Goal: Browse casually

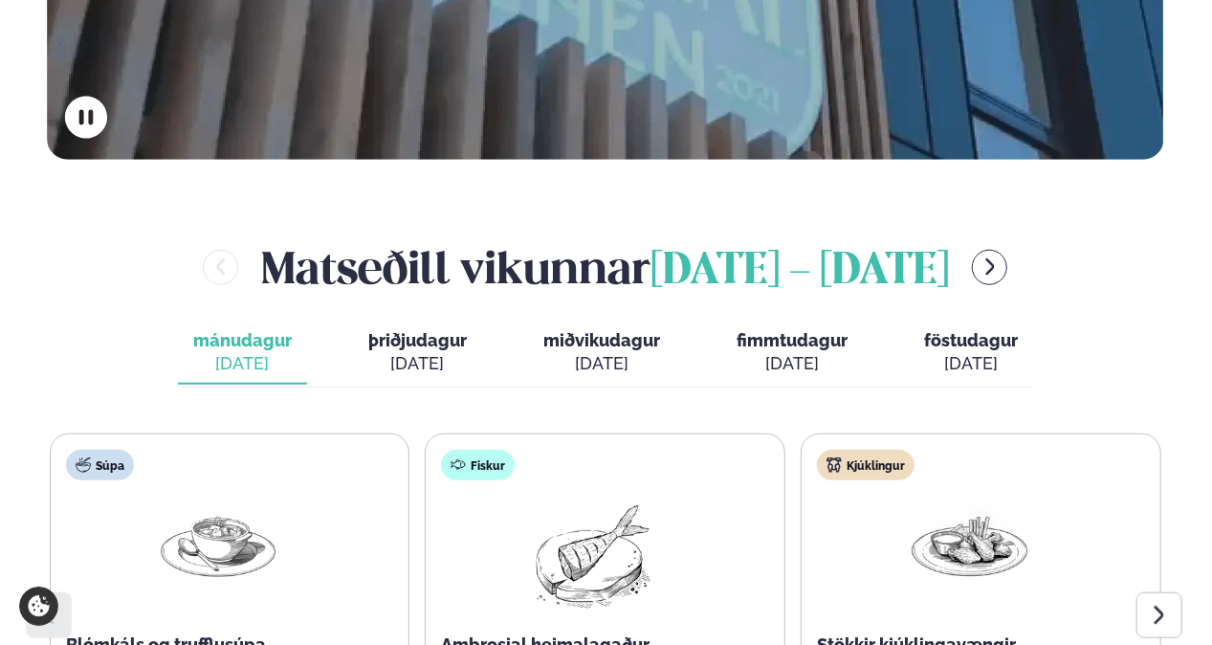
scroll to position [664, 0]
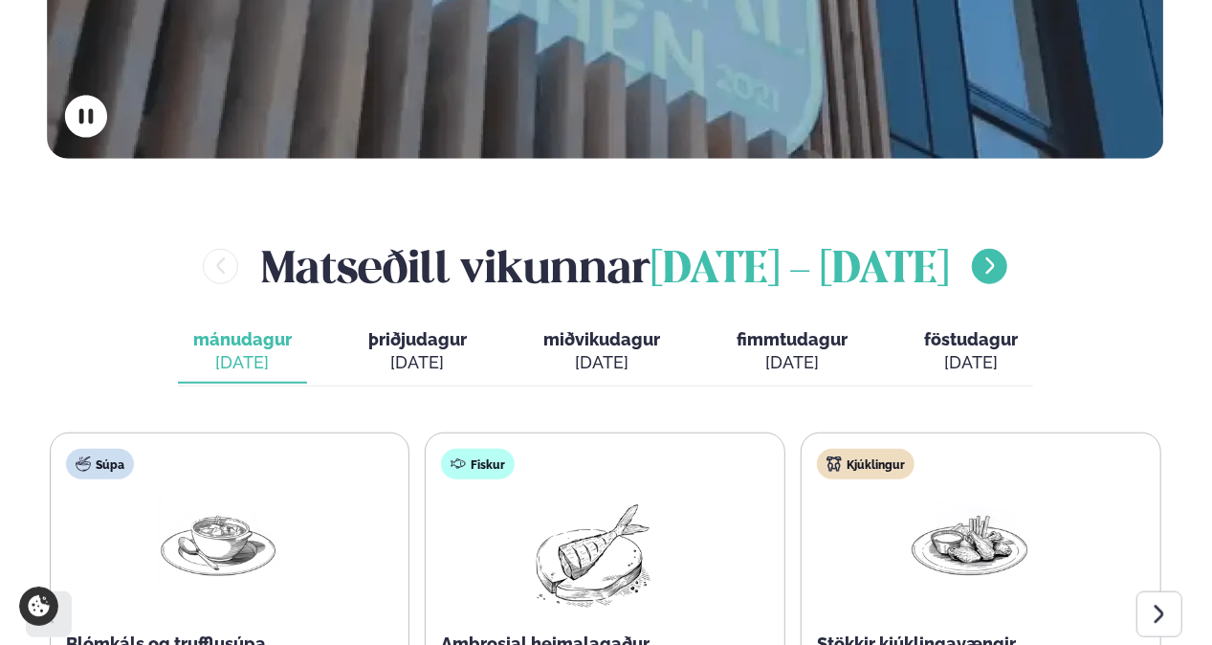
click at [979, 255] on icon "menu-btn-right" at bounding box center [989, 265] width 21 height 21
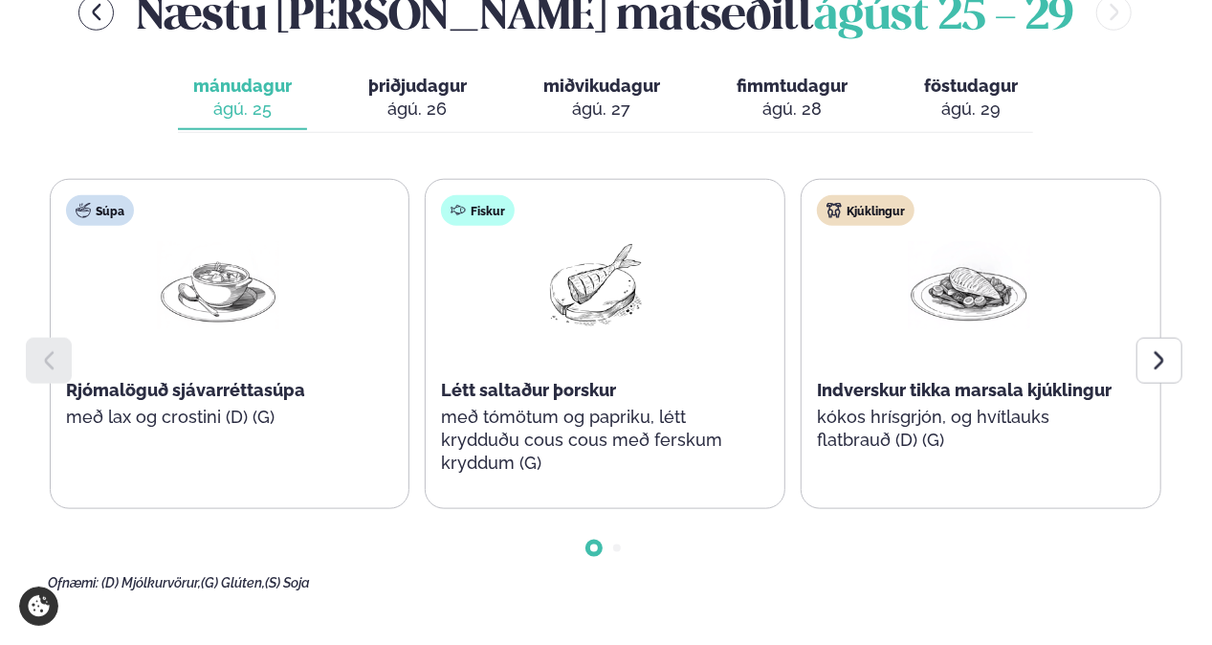
scroll to position [921, 0]
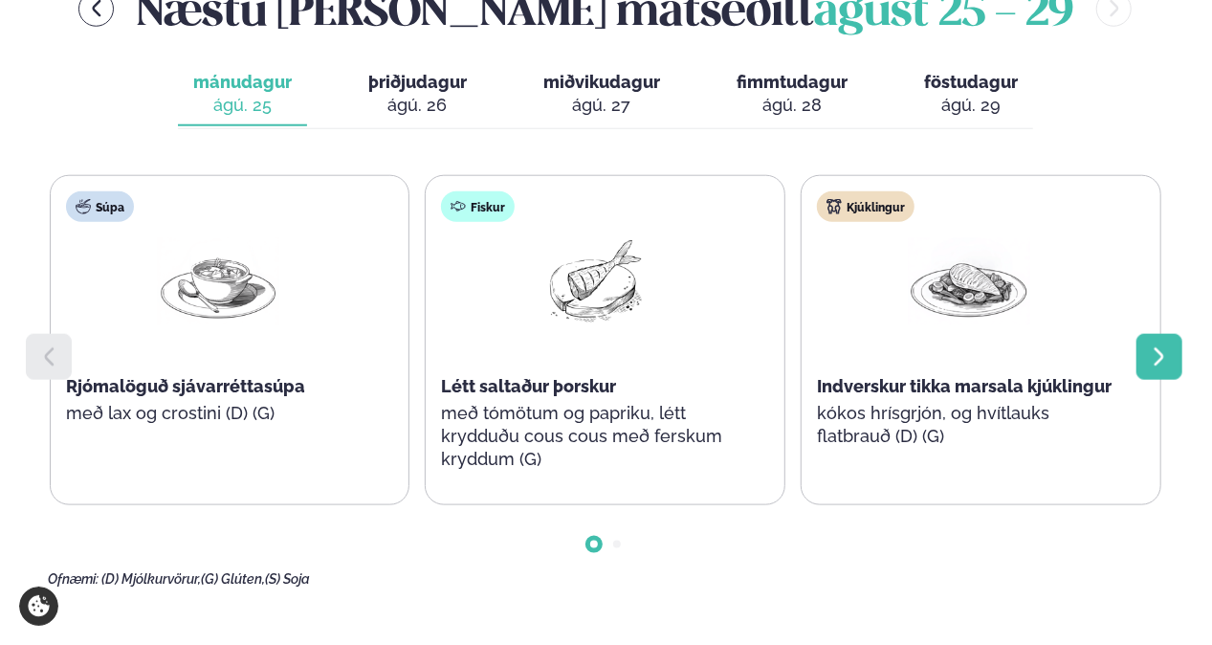
click at [1167, 345] on icon at bounding box center [1159, 356] width 23 height 23
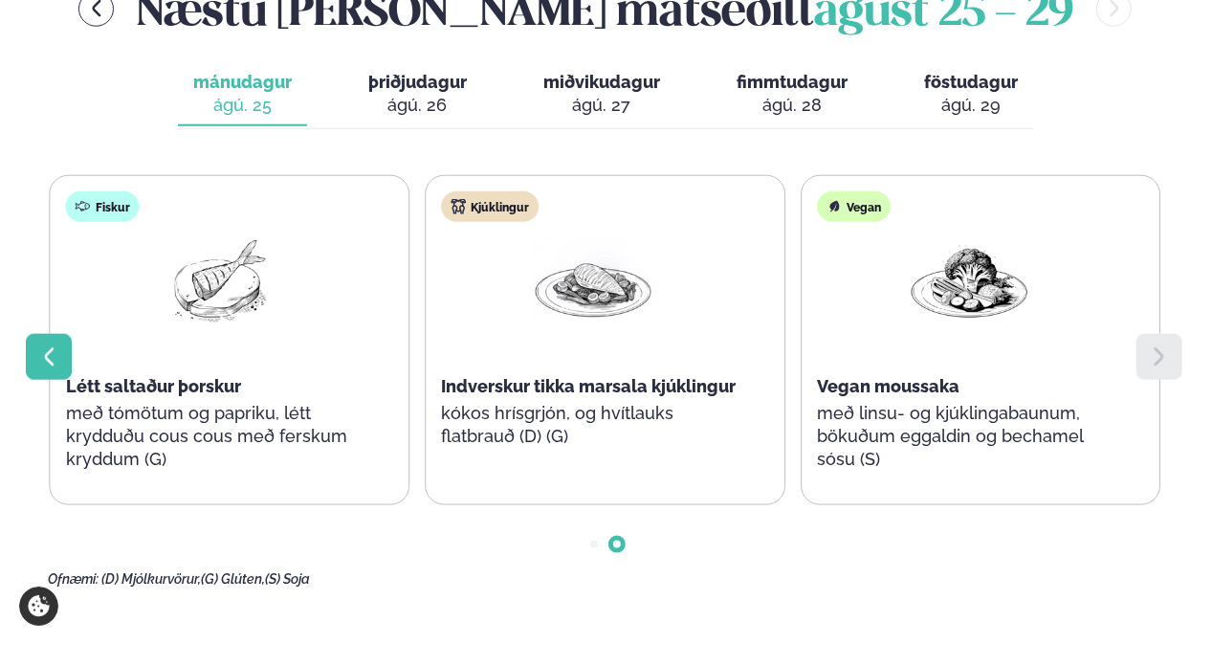
click at [59, 345] on icon at bounding box center [48, 356] width 23 height 23
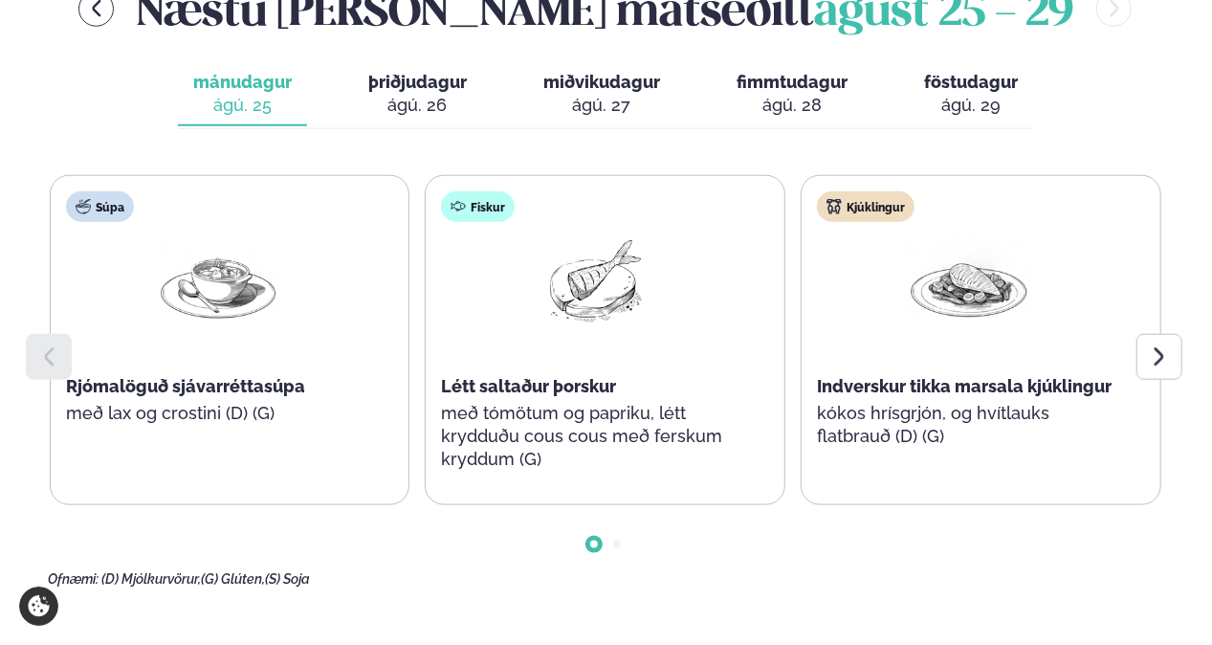
click at [59, 345] on icon at bounding box center [48, 356] width 23 height 23
click at [1171, 345] on icon at bounding box center [1159, 356] width 23 height 23
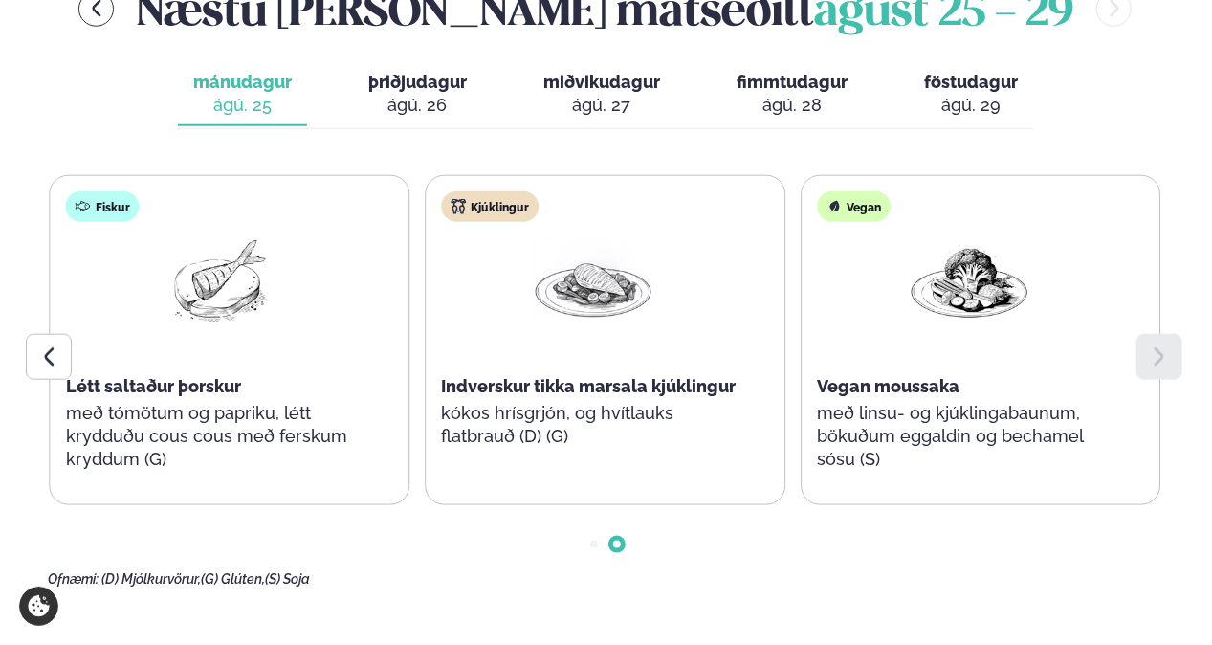
click at [1171, 345] on icon at bounding box center [1159, 356] width 23 height 23
click at [1170, 345] on icon at bounding box center [1159, 356] width 23 height 23
